Goal: Information Seeking & Learning: Learn about a topic

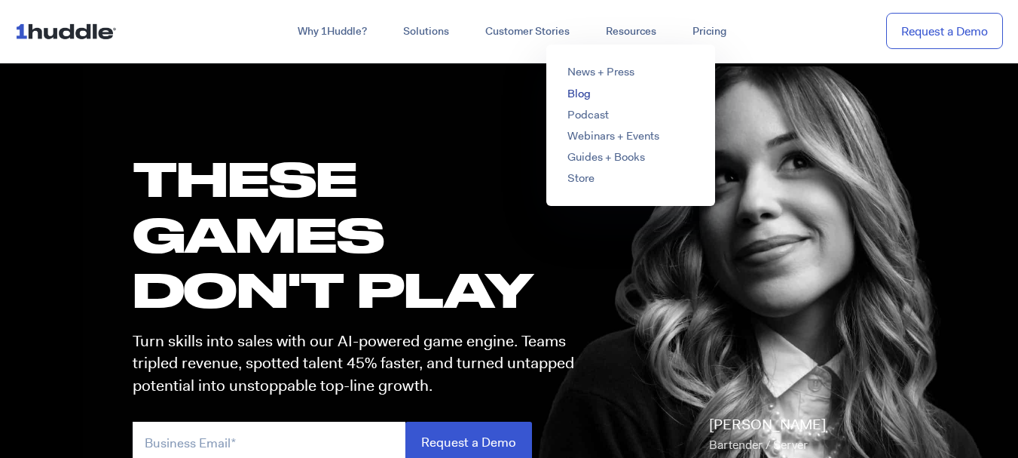
click at [577, 96] on link "Blog" at bounding box center [579, 93] width 23 height 15
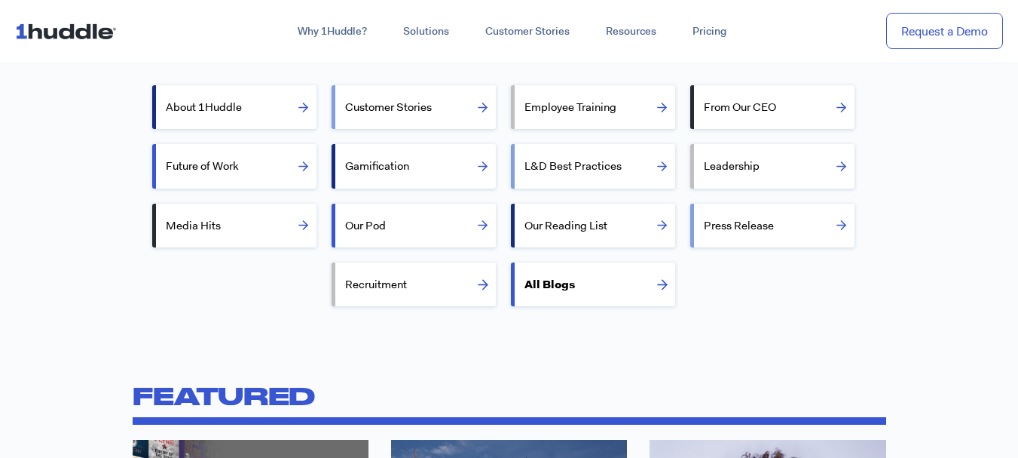
scroll to position [472, 0]
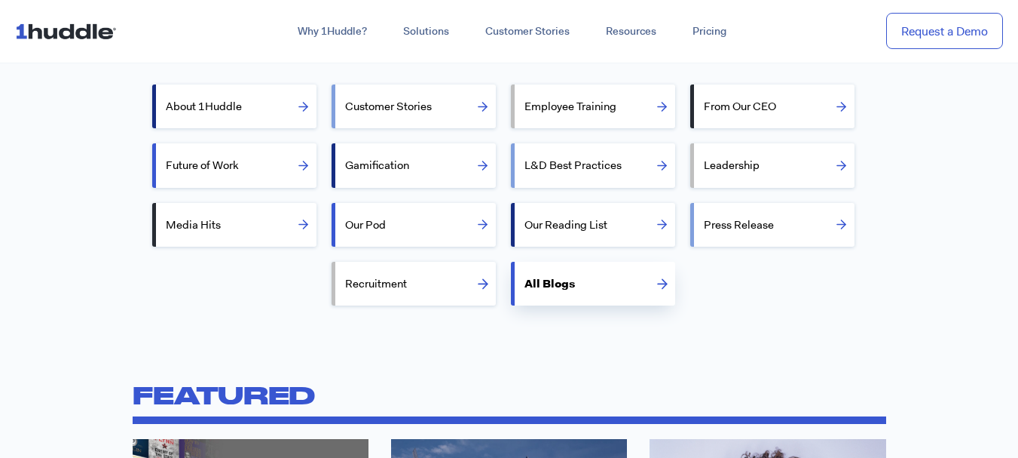
click at [554, 304] on li "All Blogs" at bounding box center [593, 284] width 164 height 44
click at [572, 291] on label "All Blogs" at bounding box center [600, 283] width 151 height 36
click at [525, 287] on input "All Blogs" at bounding box center [520, 282] width 10 height 10
click at [554, 278] on label "All Blogs" at bounding box center [600, 283] width 151 height 36
click at [525, 278] on input "All Blogs" at bounding box center [520, 282] width 10 height 10
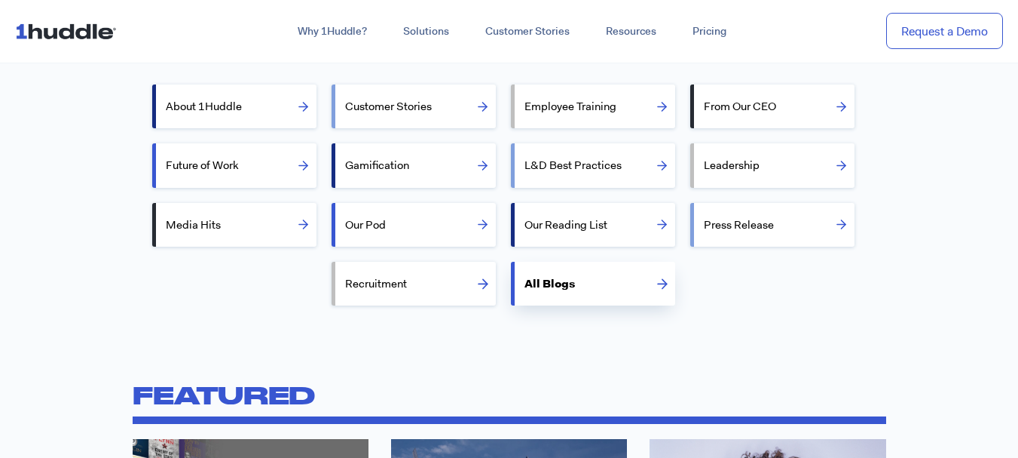
click at [659, 276] on label "All Blogs" at bounding box center [600, 283] width 151 height 36
click at [525, 277] on input "All Blogs" at bounding box center [520, 282] width 10 height 10
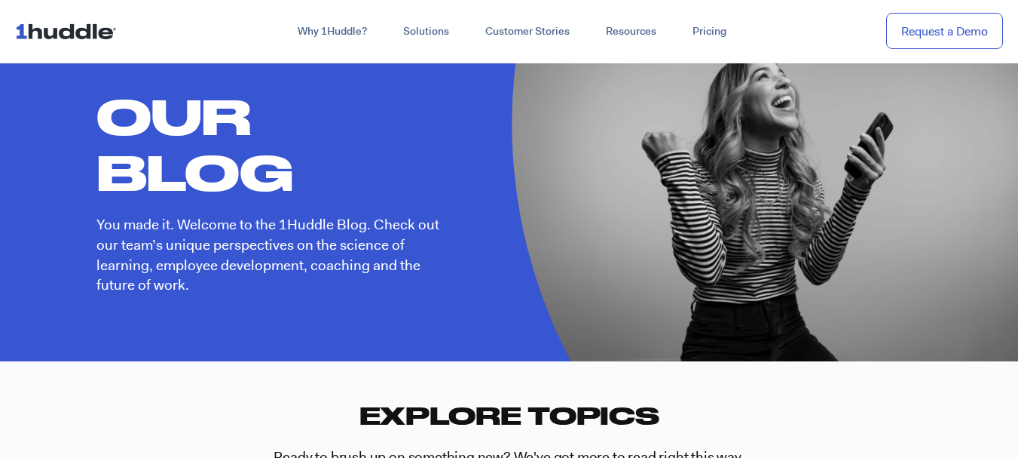
scroll to position [0, 0]
